Goal: Transaction & Acquisition: Book appointment/travel/reservation

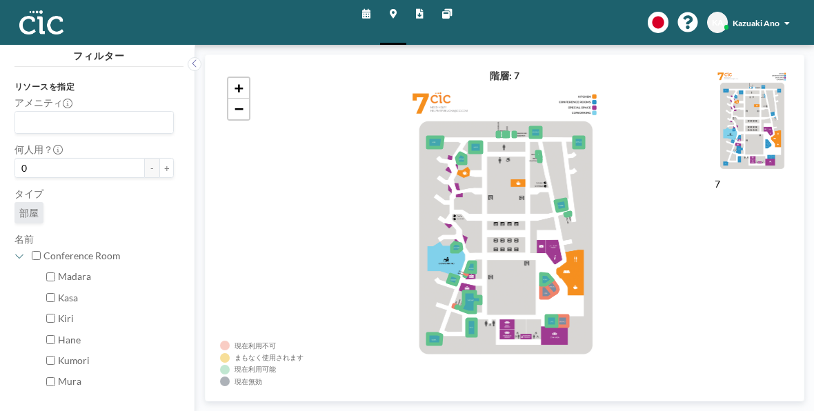
click at [50, 279] on input "Madara" at bounding box center [50, 276] width 9 height 9
checkbox input "true"
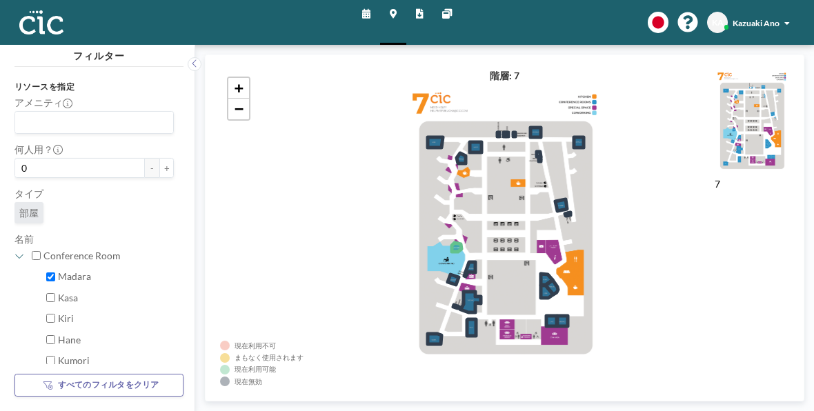
drag, startPoint x: 172, startPoint y: 1, endPoint x: 286, endPoint y: 163, distance: 198.4
click at [286, 163] on div "+ −" at bounding box center [504, 228] width 569 height 317
click at [159, 168] on button "+" at bounding box center [166, 168] width 14 height 21
type input "2"
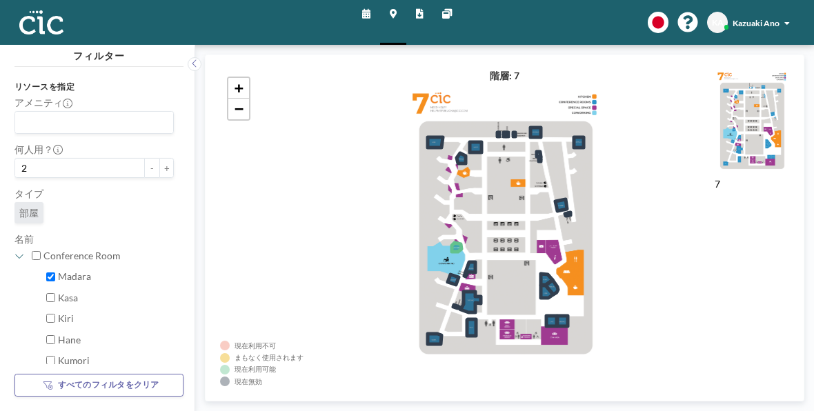
click at [70, 274] on label "Madara" at bounding box center [116, 276] width 116 height 12
click at [55, 274] on input "Madara" at bounding box center [50, 276] width 9 height 9
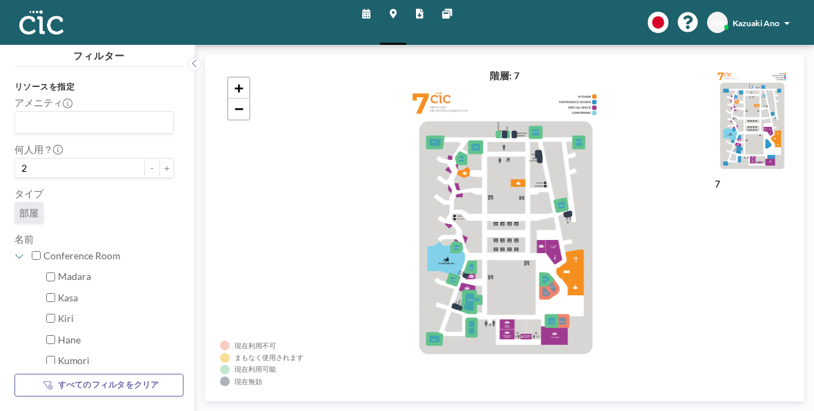
click at [70, 274] on label "Madara" at bounding box center [116, 276] width 116 height 12
click at [55, 274] on input "Madara" at bounding box center [50, 276] width 9 height 9
checkbox input "true"
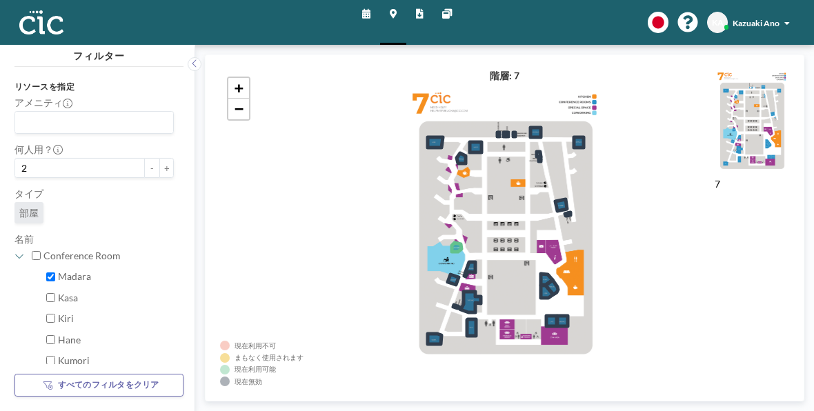
click at [199, 321] on div "現在利用不可 まもなく使用されます 現在利用可能 現在無効 7 階層: 7 + −" at bounding box center [504, 228] width 619 height 366
click at [369, 14] on icon at bounding box center [366, 15] width 8 height 10
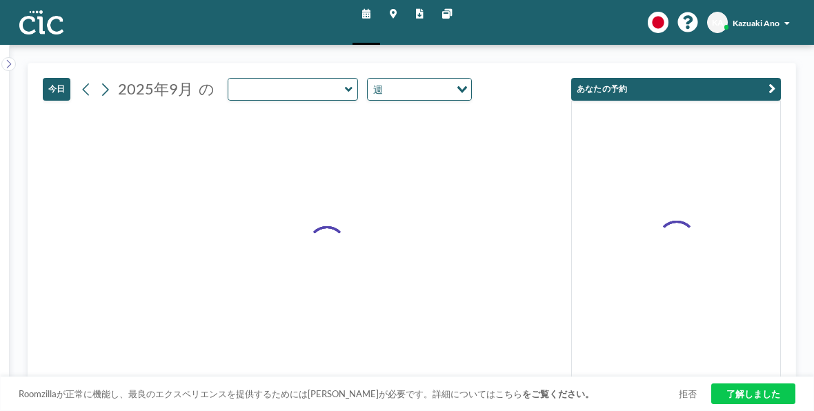
type input "Madara"
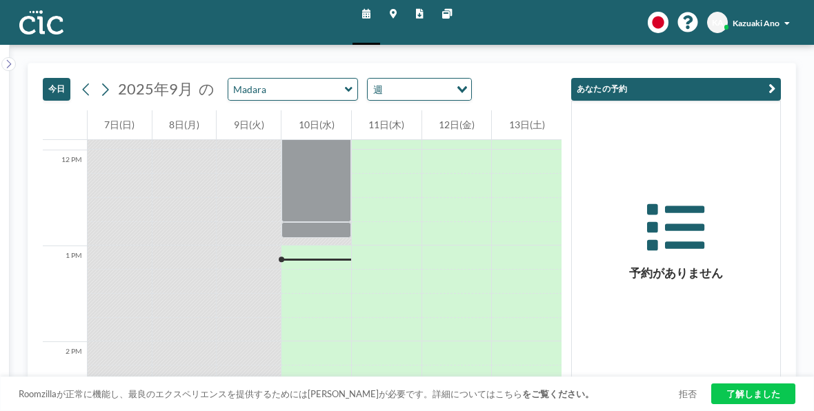
scroll to position [1143, 0]
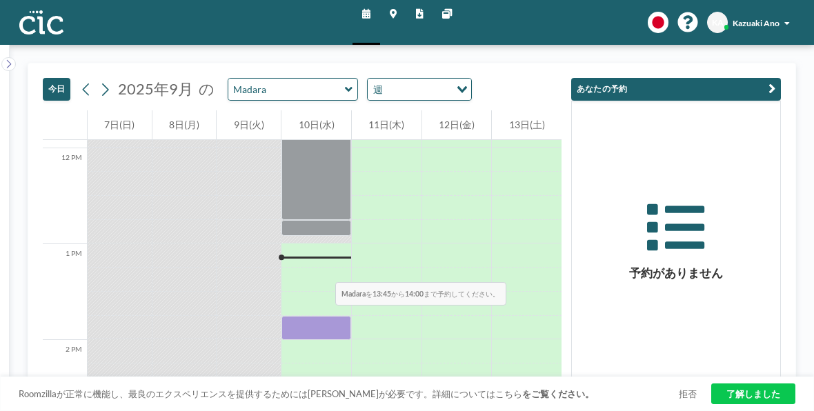
click at [299, 250] on div at bounding box center [316, 255] width 70 height 24
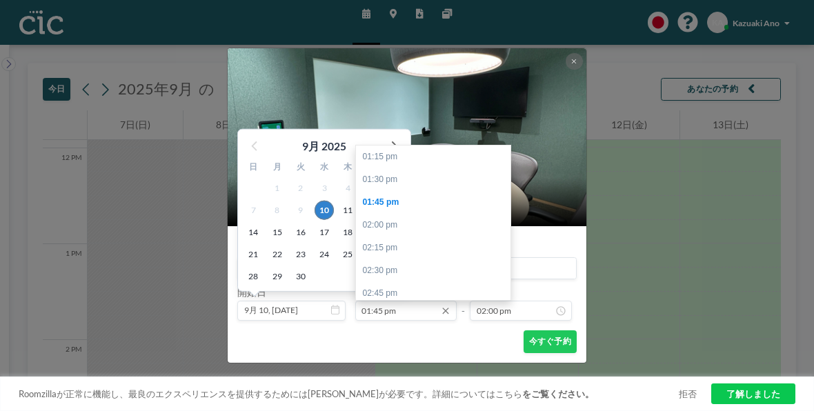
scroll to position [46, 0]
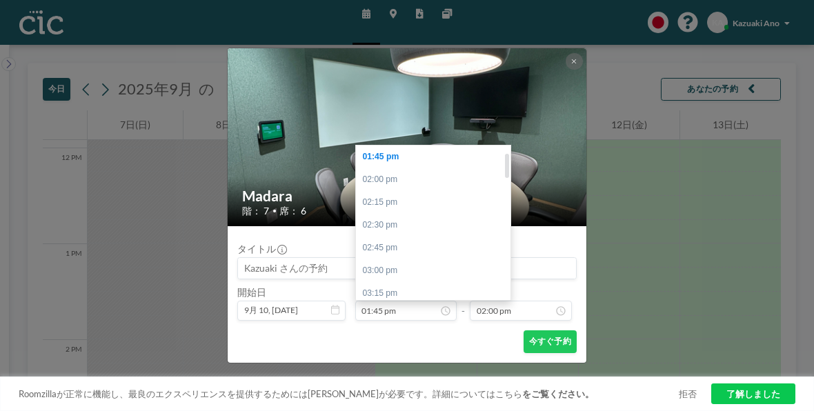
click at [423, 154] on div "01:45 pm" at bounding box center [436, 157] width 161 height 23
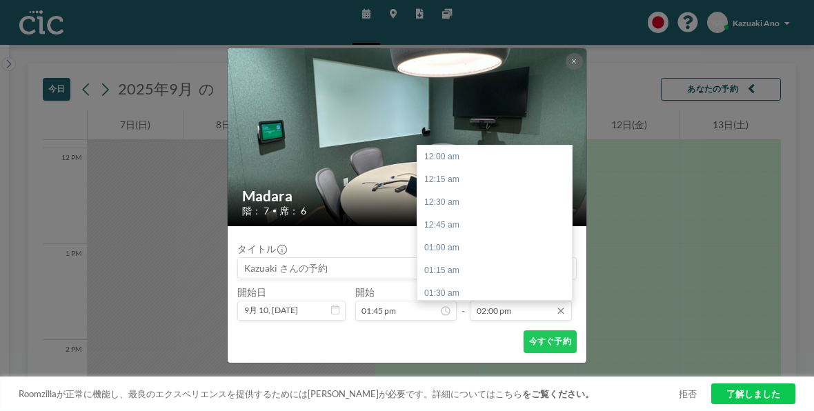
scroll to position [1276, 0]
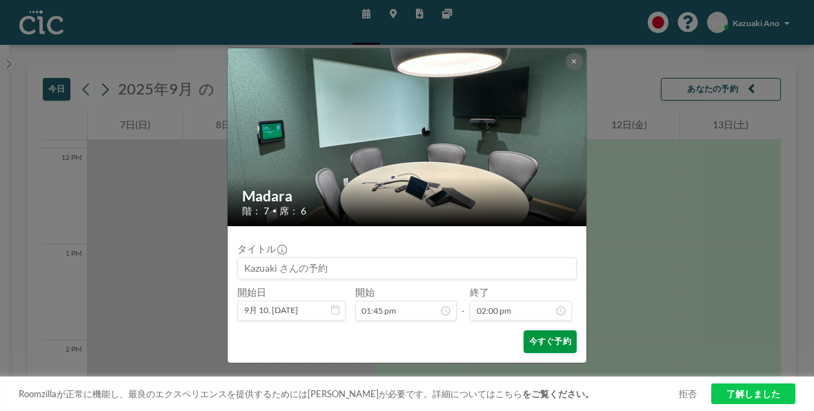
click at [559, 346] on button "今すぐ予約" at bounding box center [549, 341] width 53 height 23
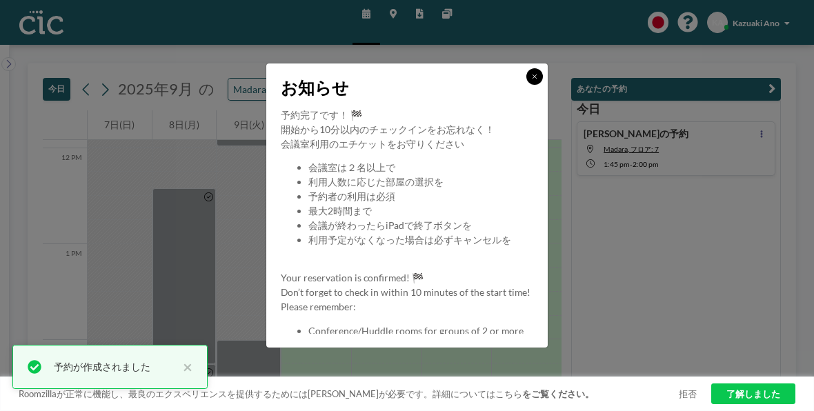
click at [535, 77] on icon at bounding box center [534, 76] width 5 height 5
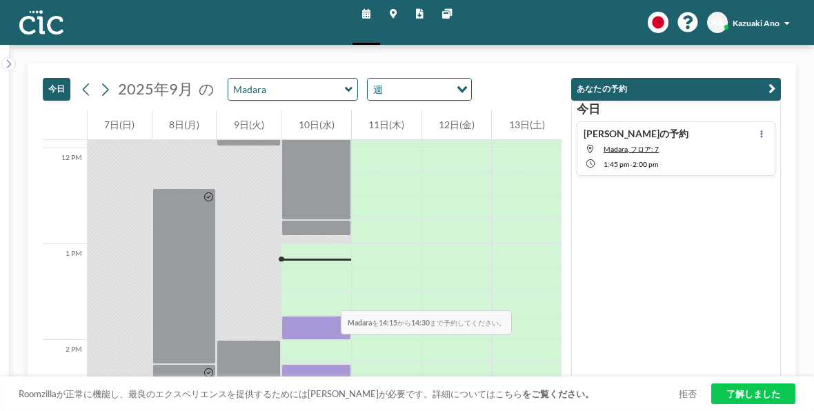
click at [305, 277] on div at bounding box center [316, 280] width 70 height 24
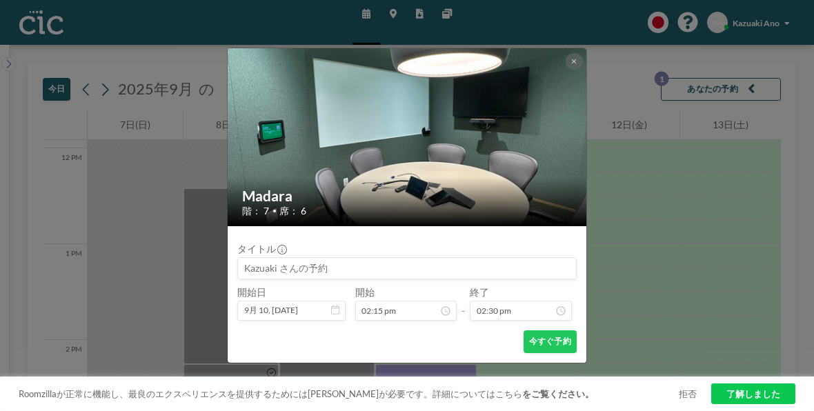
scroll to position [91, 0]
click at [571, 61] on icon at bounding box center [574, 61] width 6 height 7
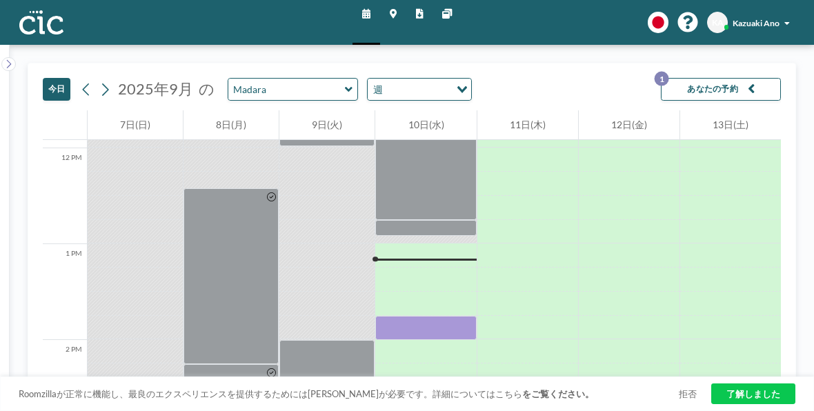
click at [746, 392] on link "了解しました" at bounding box center [753, 393] width 84 height 21
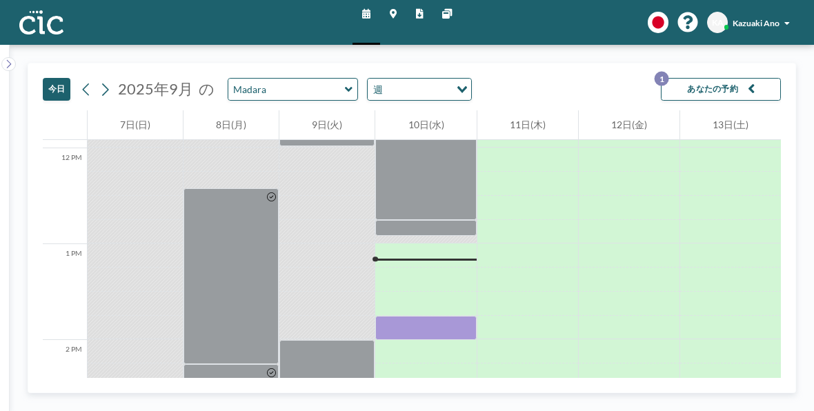
drag, startPoint x: 397, startPoint y: 250, endPoint x: 388, endPoint y: 243, distance: 11.3
click at [388, 243] on div at bounding box center [425, 255] width 101 height 24
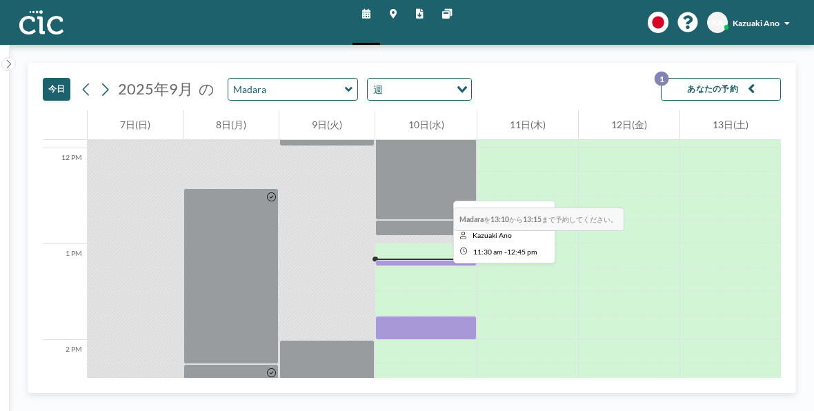
click at [410, 180] on div at bounding box center [425, 160] width 101 height 120
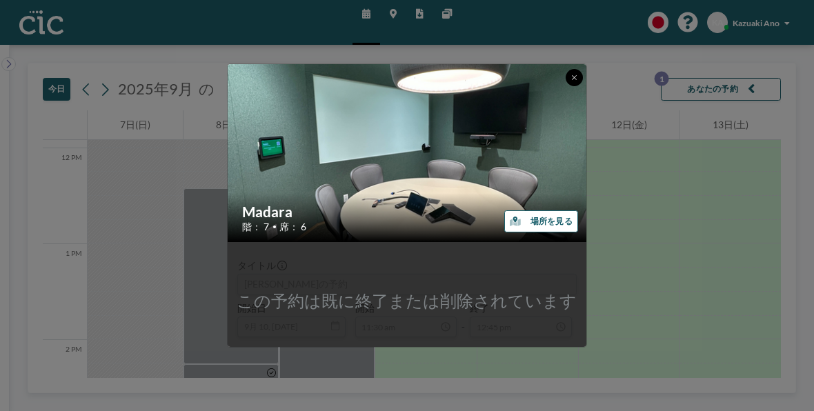
click at [572, 78] on icon at bounding box center [574, 77] width 6 height 7
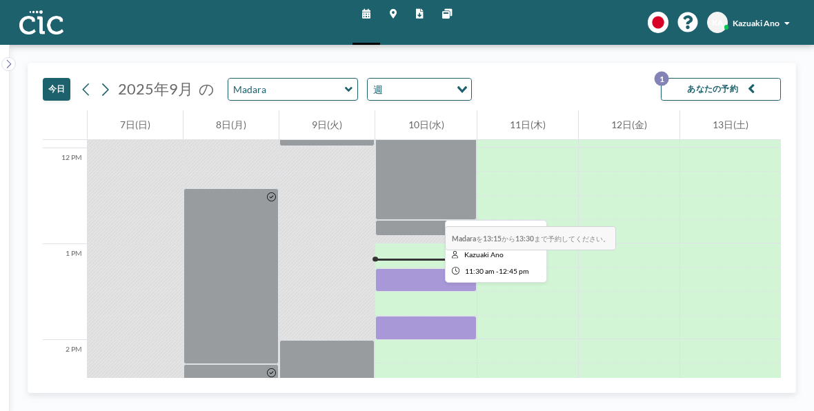
click at [402, 198] on div at bounding box center [425, 160] width 101 height 120
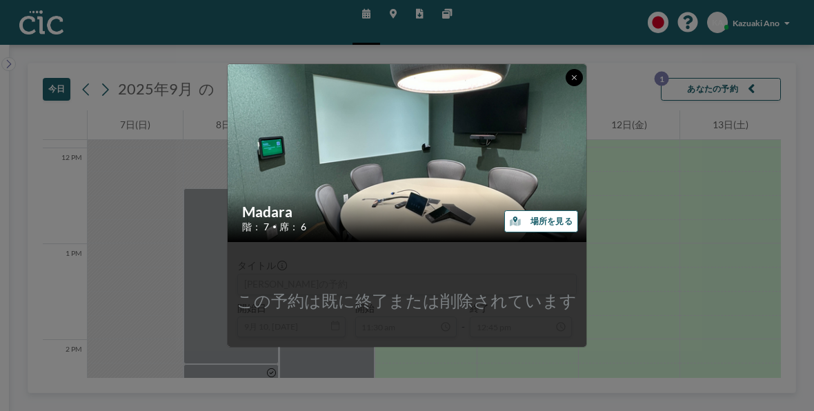
click at [574, 76] on icon at bounding box center [574, 77] width 6 height 7
